Goal: Information Seeking & Learning: Learn about a topic

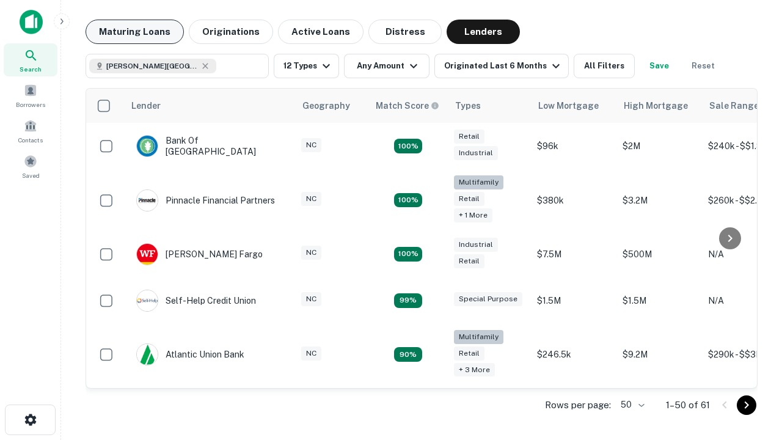
click at [134, 32] on button "Maturing Loans" at bounding box center [134, 32] width 98 height 24
